Goal: Check status: Check status

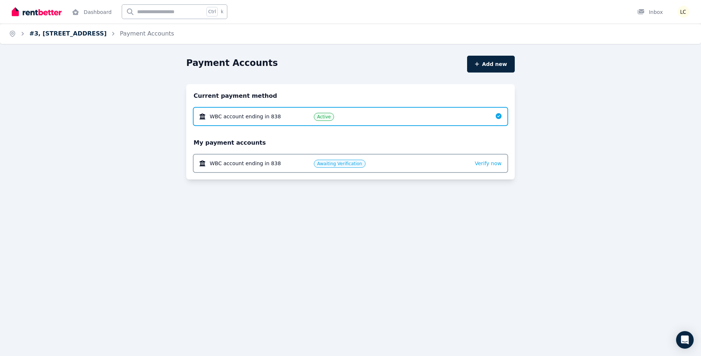
click at [76, 34] on link "#3, [STREET_ADDRESS]" at bounding box center [67, 33] width 77 height 7
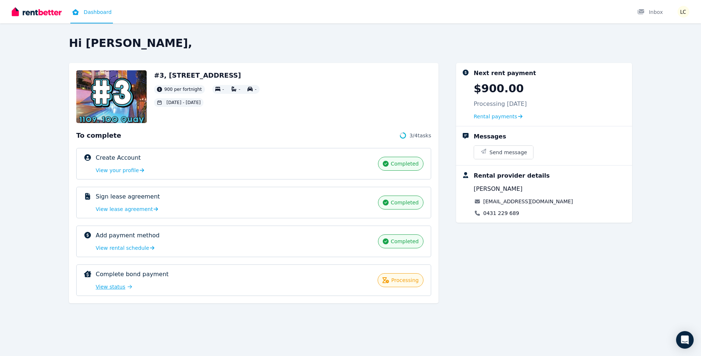
click at [105, 288] on span "View status" at bounding box center [111, 287] width 30 height 7
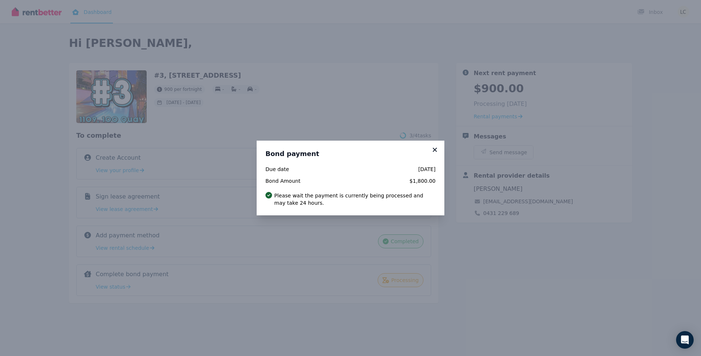
click at [435, 153] on icon at bounding box center [434, 150] width 7 height 7
